Goal: Transaction & Acquisition: Purchase product/service

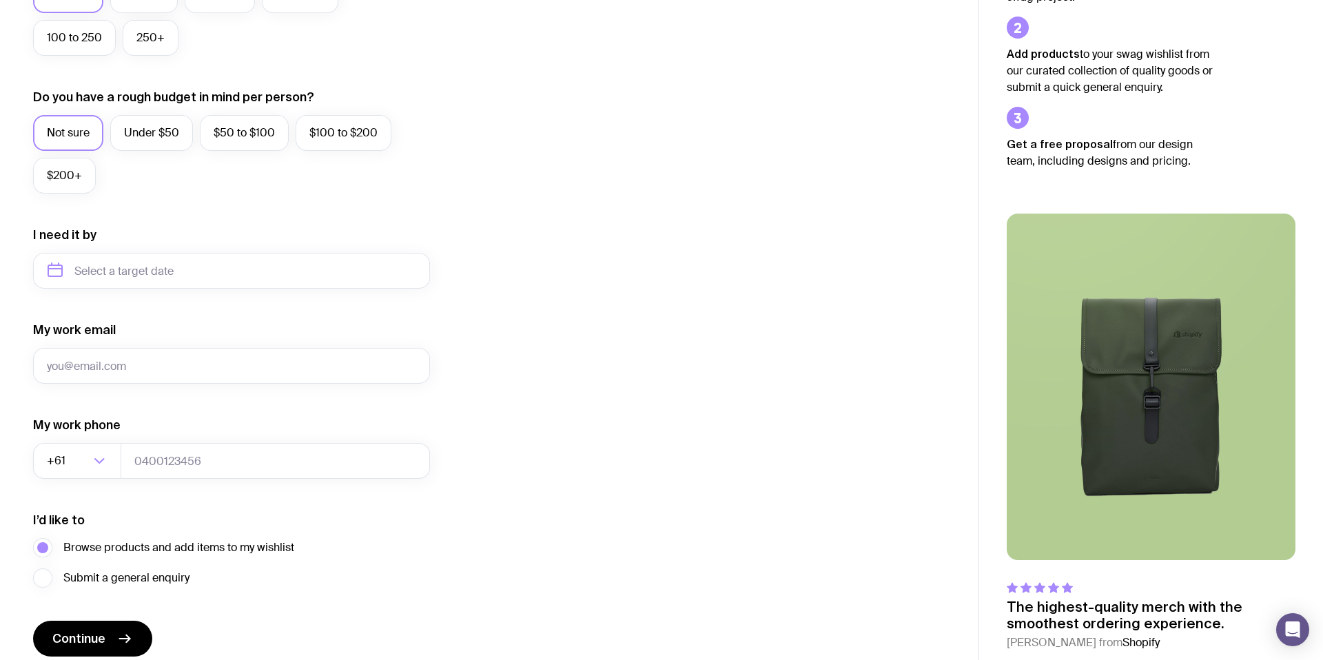
scroll to position [460, 0]
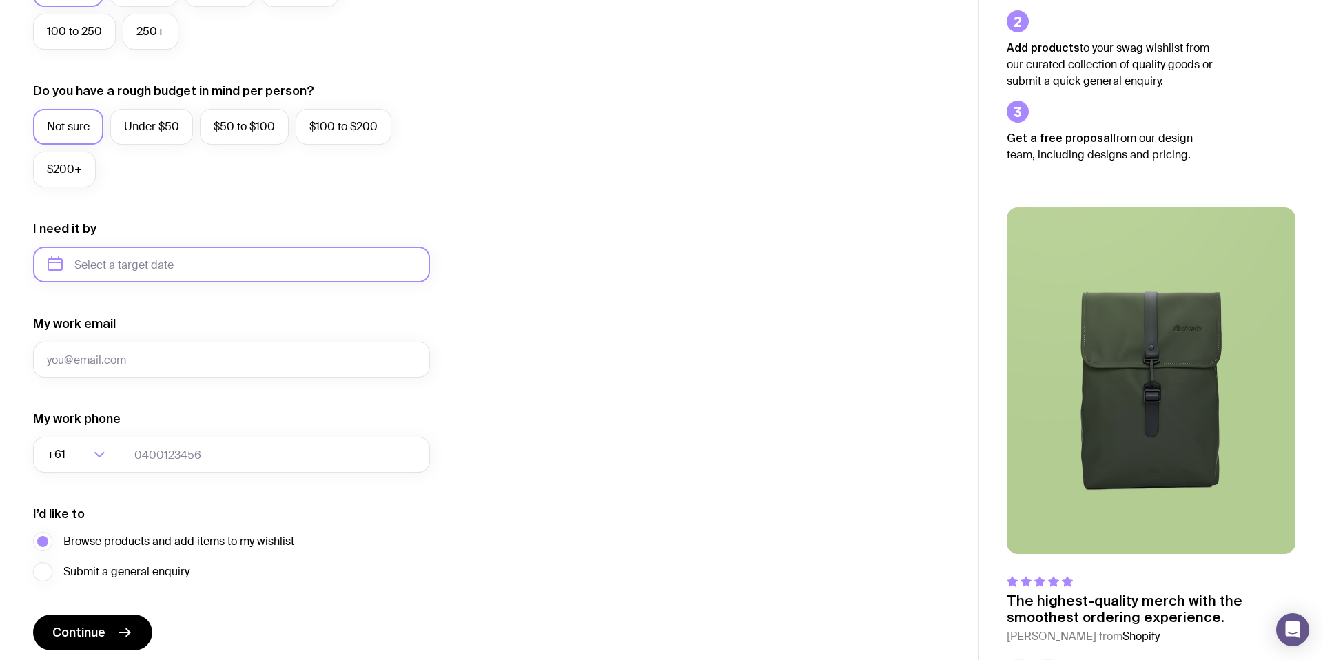
click at [225, 276] on input "text" at bounding box center [231, 265] width 397 height 36
click at [193, 440] on button "Dec" at bounding box center [177, 434] width 50 height 28
type input "[DATE]"
click at [218, 371] on input "My work email" at bounding box center [231, 360] width 397 height 36
type input "[EMAIL_ADDRESS][DOMAIN_NAME]"
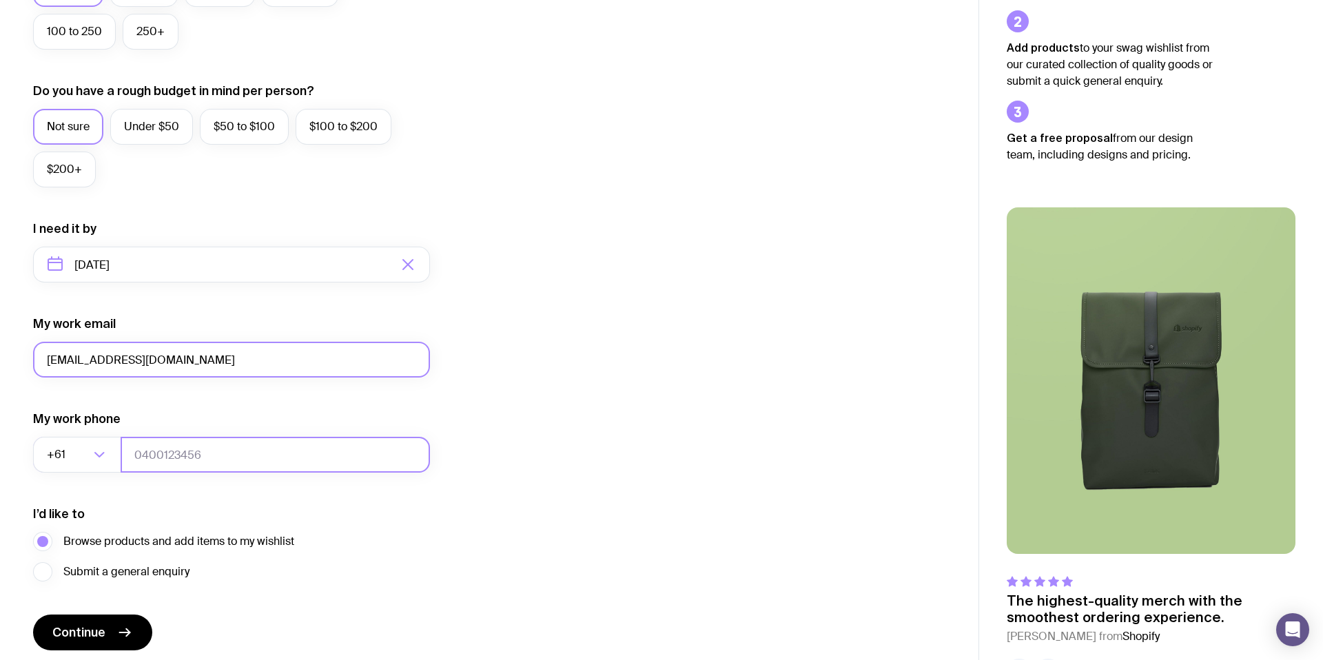
type input "0428977568"
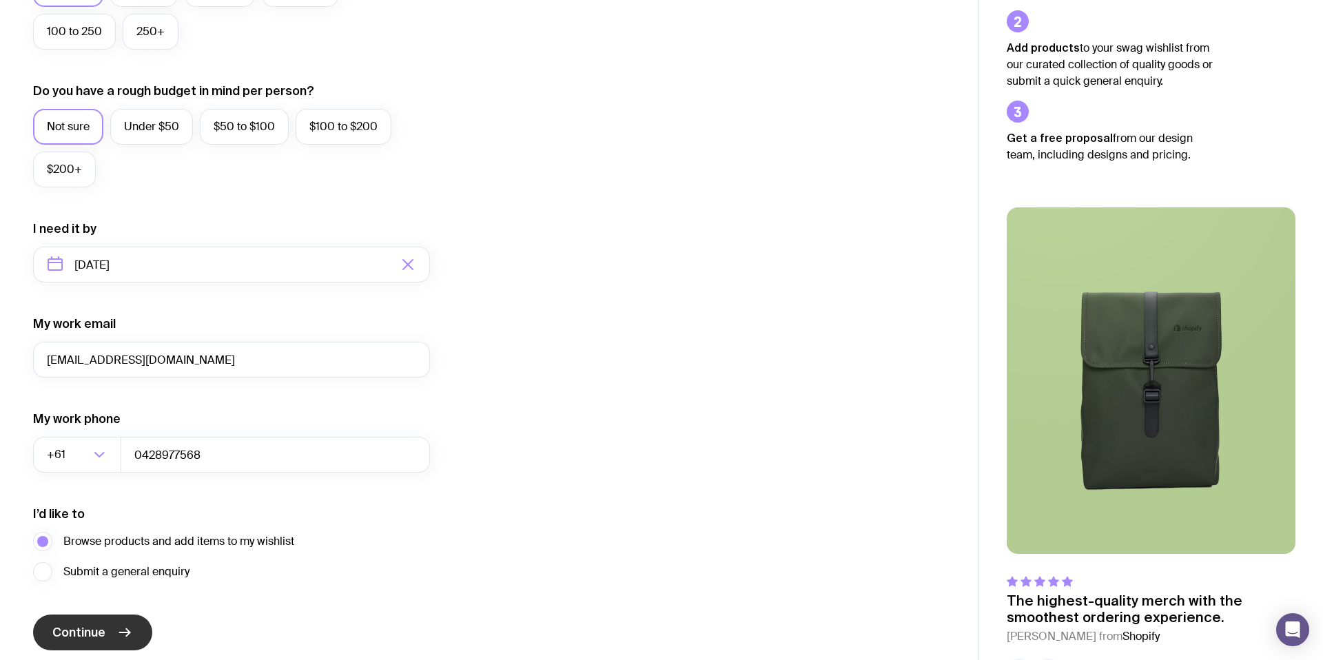
click at [102, 632] on span "Continue" at bounding box center [78, 632] width 53 height 17
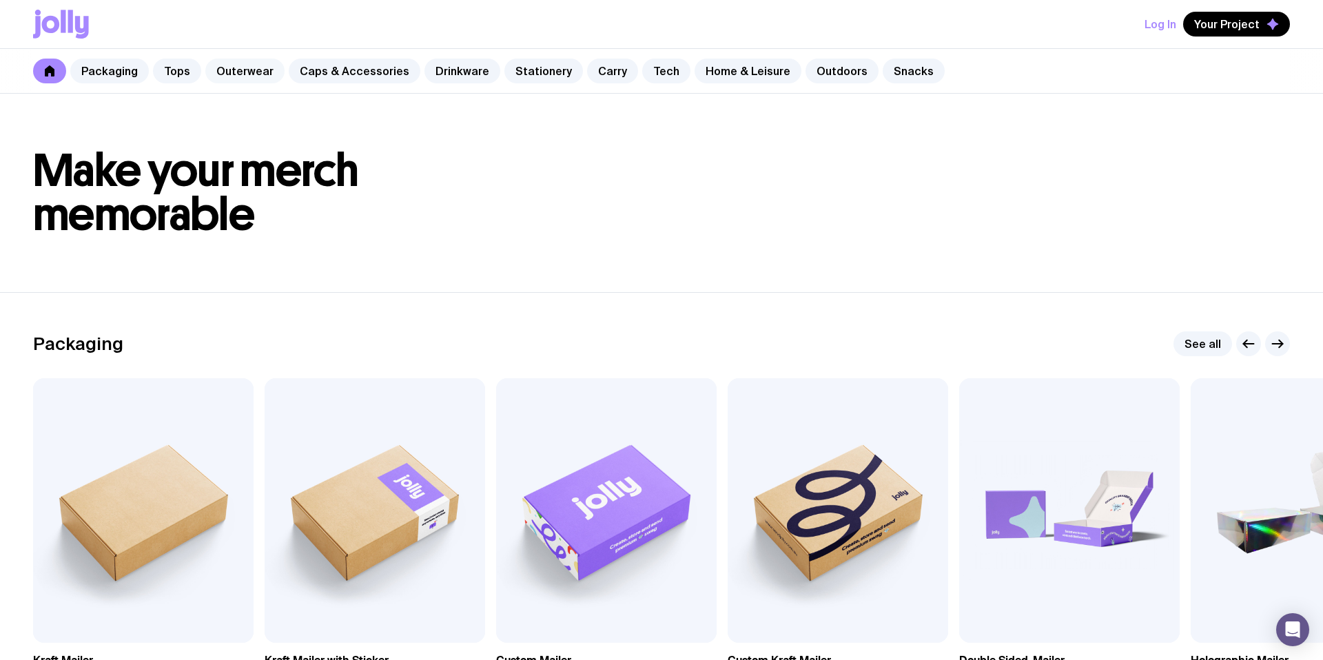
click at [235, 74] on link "Outerwear" at bounding box center [244, 71] width 79 height 25
